Goal: Navigation & Orientation: Go to known website

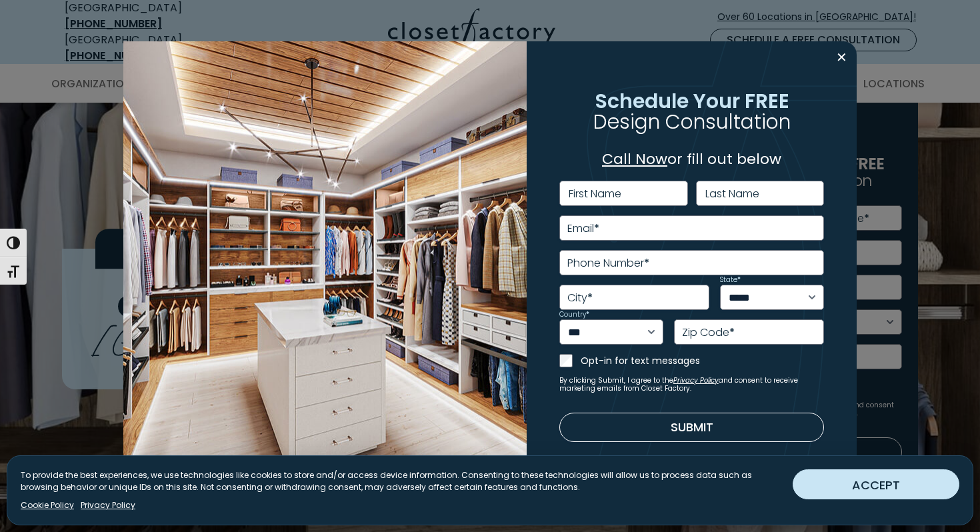
click at [874, 486] on button "ACCEPT" at bounding box center [876, 484] width 167 height 30
